Goal: Transaction & Acquisition: Purchase product/service

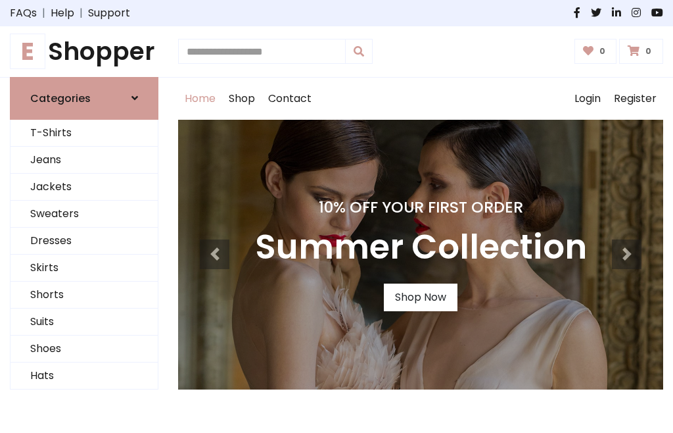
click at [337, 216] on h4 "10% Off Your First Order" at bounding box center [421, 207] width 332 height 18
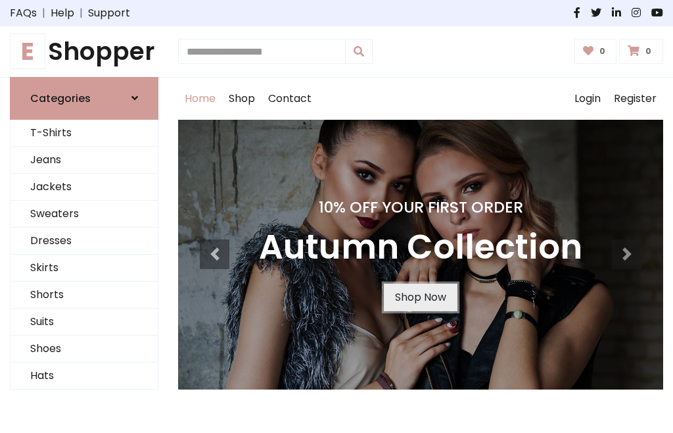
click at [420, 296] on link "Shop Now" at bounding box center [421, 297] width 74 height 28
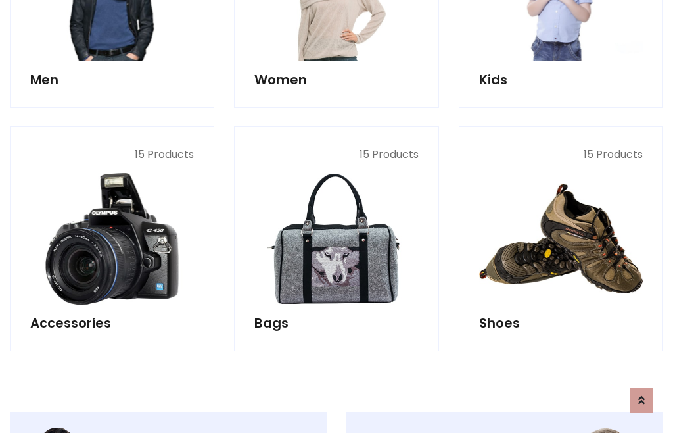
scroll to position [1311, 0]
